Goal: Find specific page/section: Find specific page/section

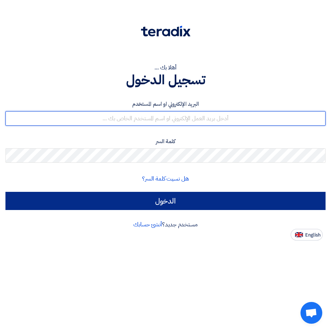
type input "[EMAIL_ADDRESS][DOMAIN_NAME]"
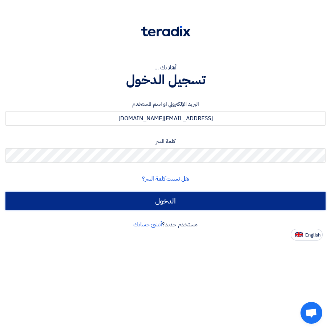
click at [169, 201] on input "الدخول" at bounding box center [165, 201] width 320 height 18
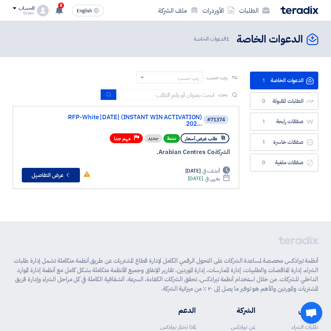
click at [67, 178] on button "Check details عرض التفاصيل" at bounding box center [51, 175] width 58 height 15
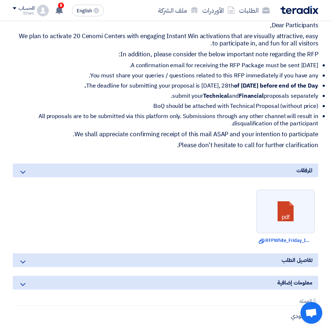
scroll to position [290, 0]
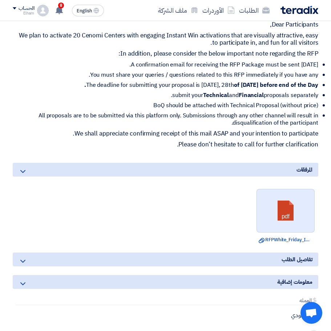
click at [275, 208] on link at bounding box center [286, 211] width 58 height 44
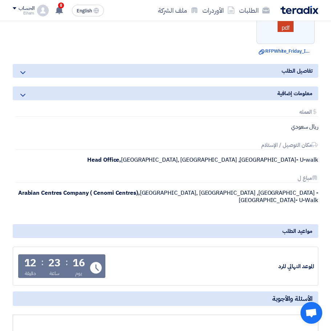
scroll to position [479, 0]
